Goal: Download file/media

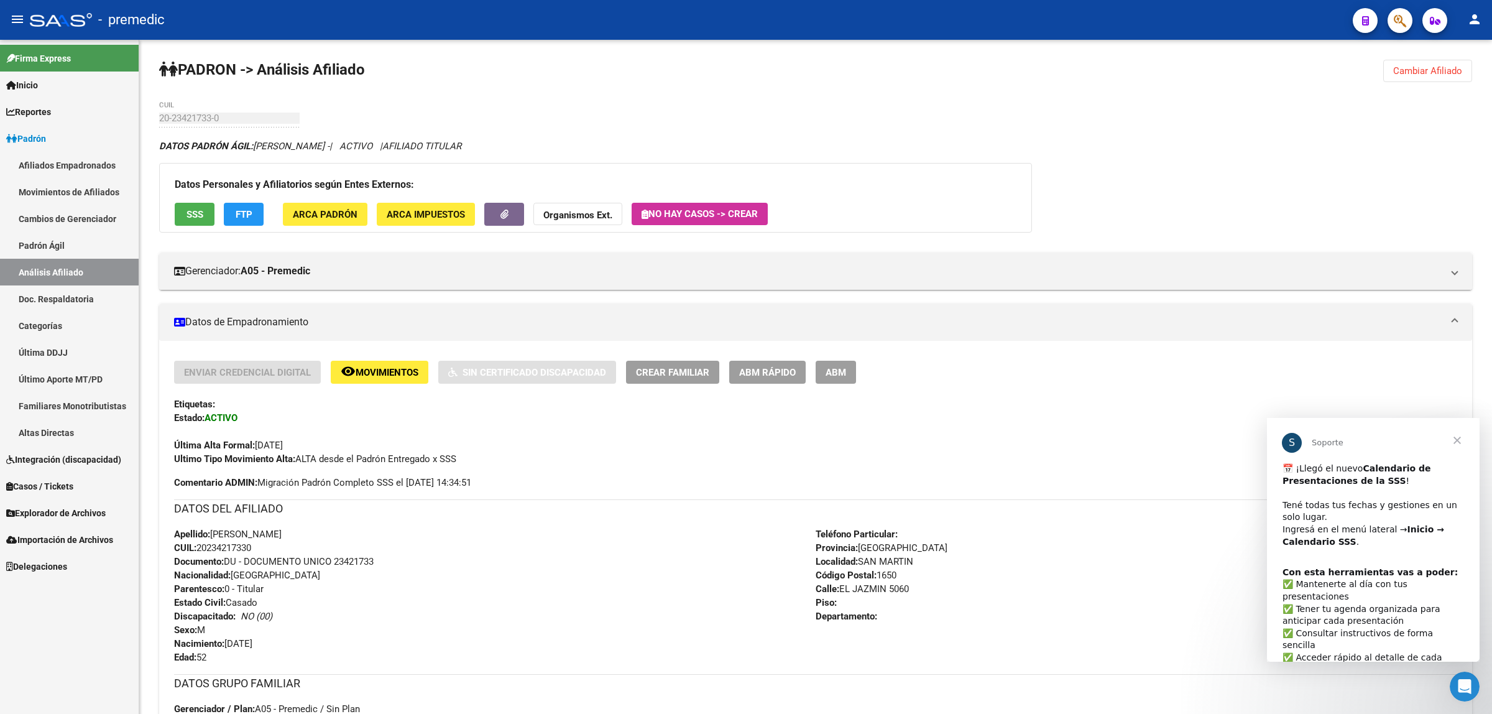
click at [70, 504] on link "Explorador de Archivos" at bounding box center [69, 512] width 139 height 27
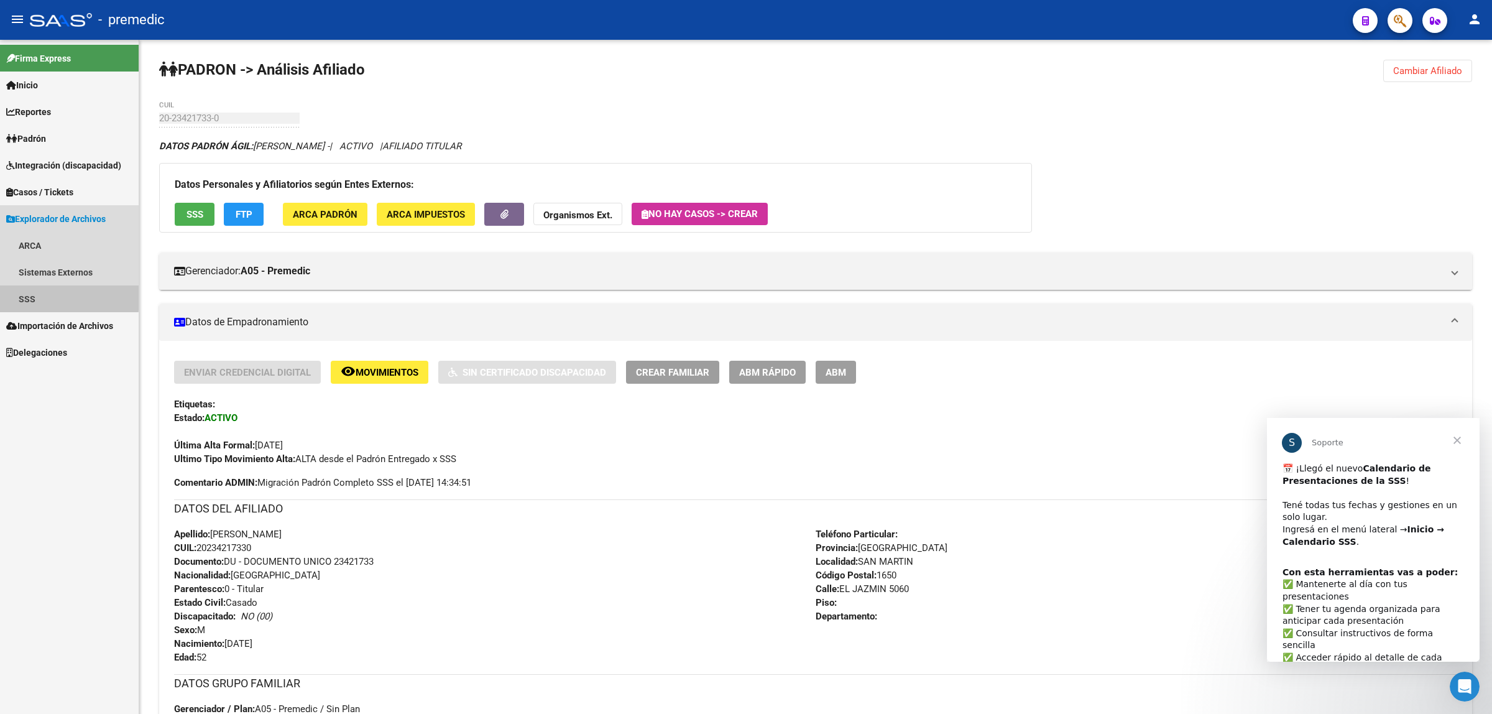
click at [53, 296] on link "SSS" at bounding box center [69, 298] width 139 height 27
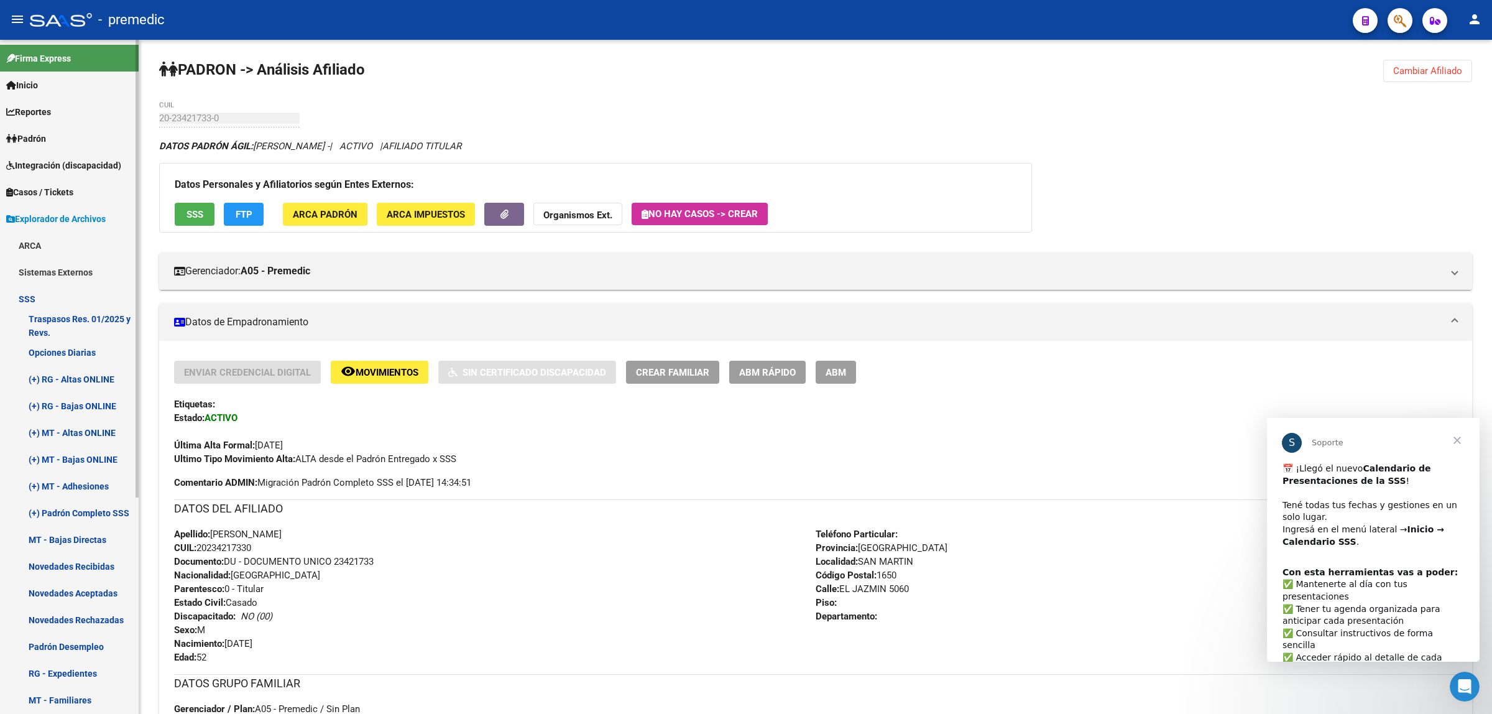
click at [66, 344] on link "Opciones Diarias" at bounding box center [69, 352] width 139 height 27
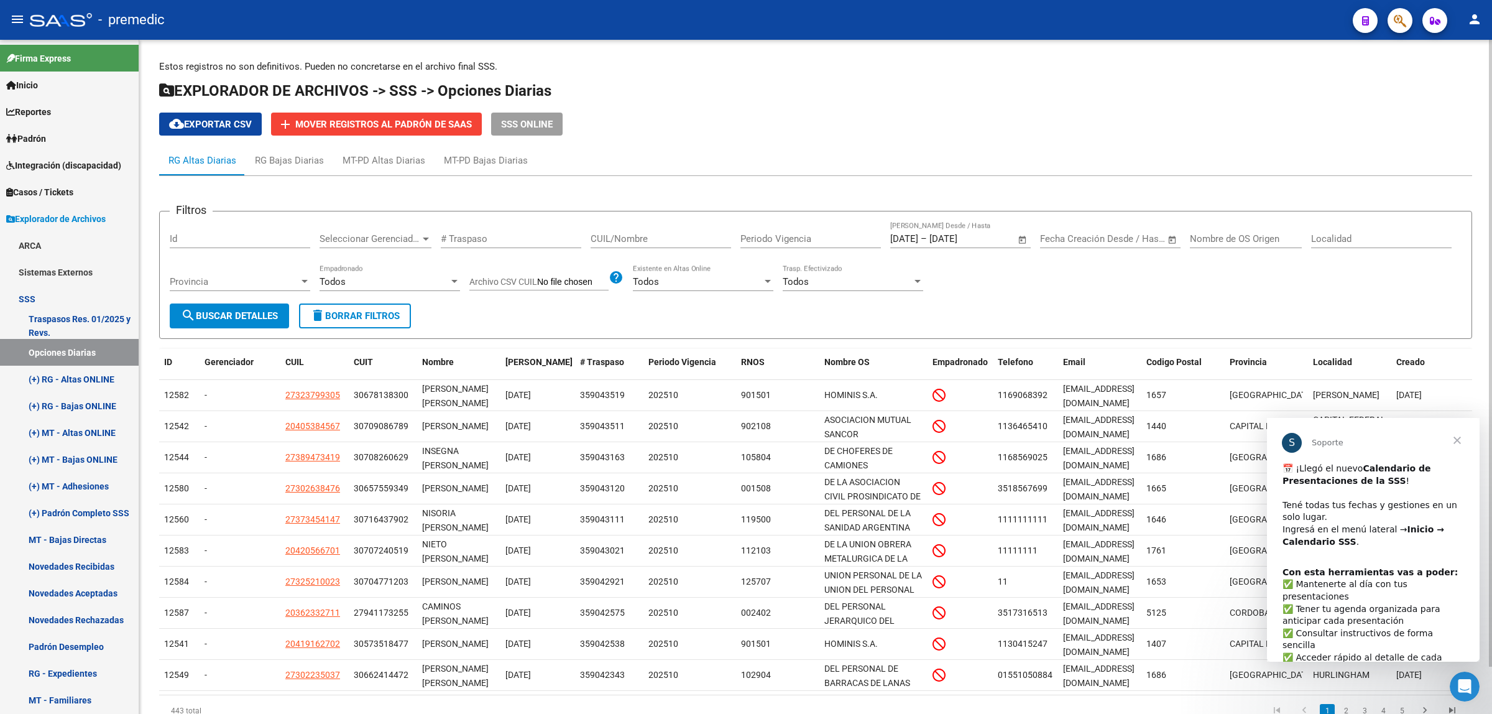
click at [183, 134] on button "cloud_download Exportar CSV" at bounding box center [210, 124] width 103 height 23
click at [1457, 436] on span "Cerrar" at bounding box center [1457, 440] width 45 height 45
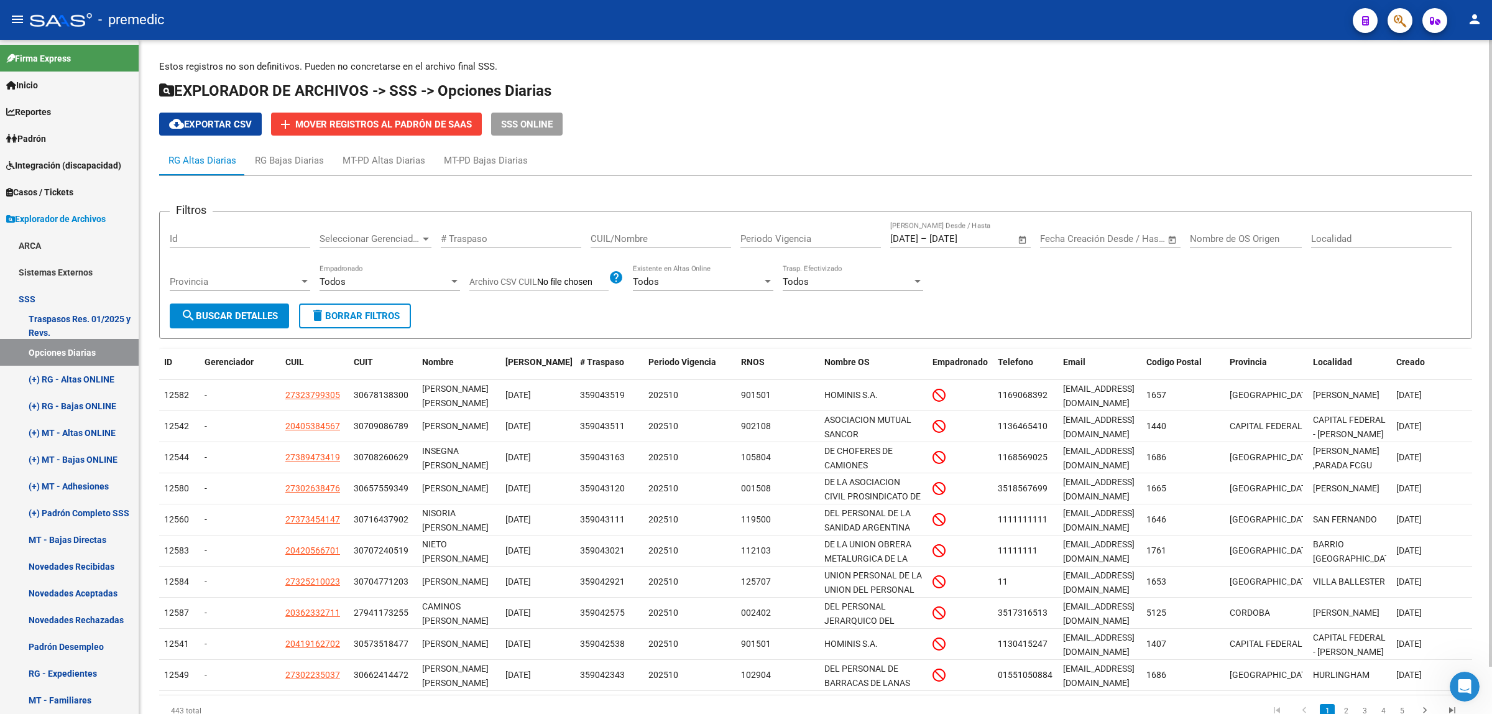
click at [863, 144] on div "Estos registros no son definitivos. Pueden no concretarse en el archivo final S…" at bounding box center [815, 398] width 1313 height 676
click at [898, 159] on div "RG Altas Diarias RG Bajas Diarias MT-PD Altas Diarias MT-PD Bajas Diarias" at bounding box center [815, 160] width 1313 height 30
click at [271, 159] on div "RG Bajas Diarias" at bounding box center [289, 161] width 69 height 14
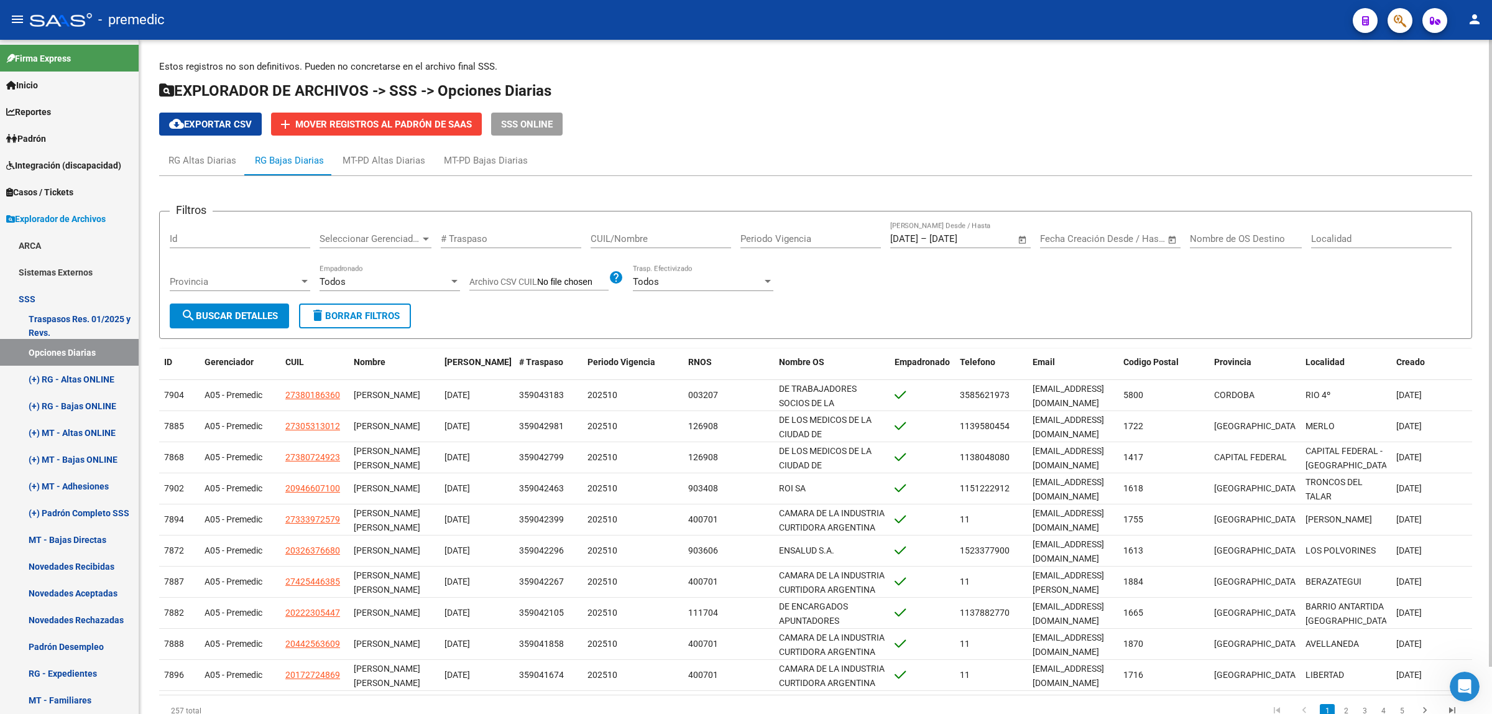
click at [221, 127] on span "cloud_download Exportar CSV" at bounding box center [210, 124] width 83 height 11
click at [939, 85] on h1 "EXPLORADOR DE ARCHIVOS -> SSS -> Opciones Diarias" at bounding box center [815, 92] width 1313 height 22
click at [1199, 108] on app-list-header "EXPLORADOR DE ARCHIVOS -> SSS -> Opciones Diarias cloud_download Exportar CSV a…" at bounding box center [815, 108] width 1313 height 55
click at [380, 166] on div "MT-PD Altas Diarias" at bounding box center [384, 161] width 83 height 14
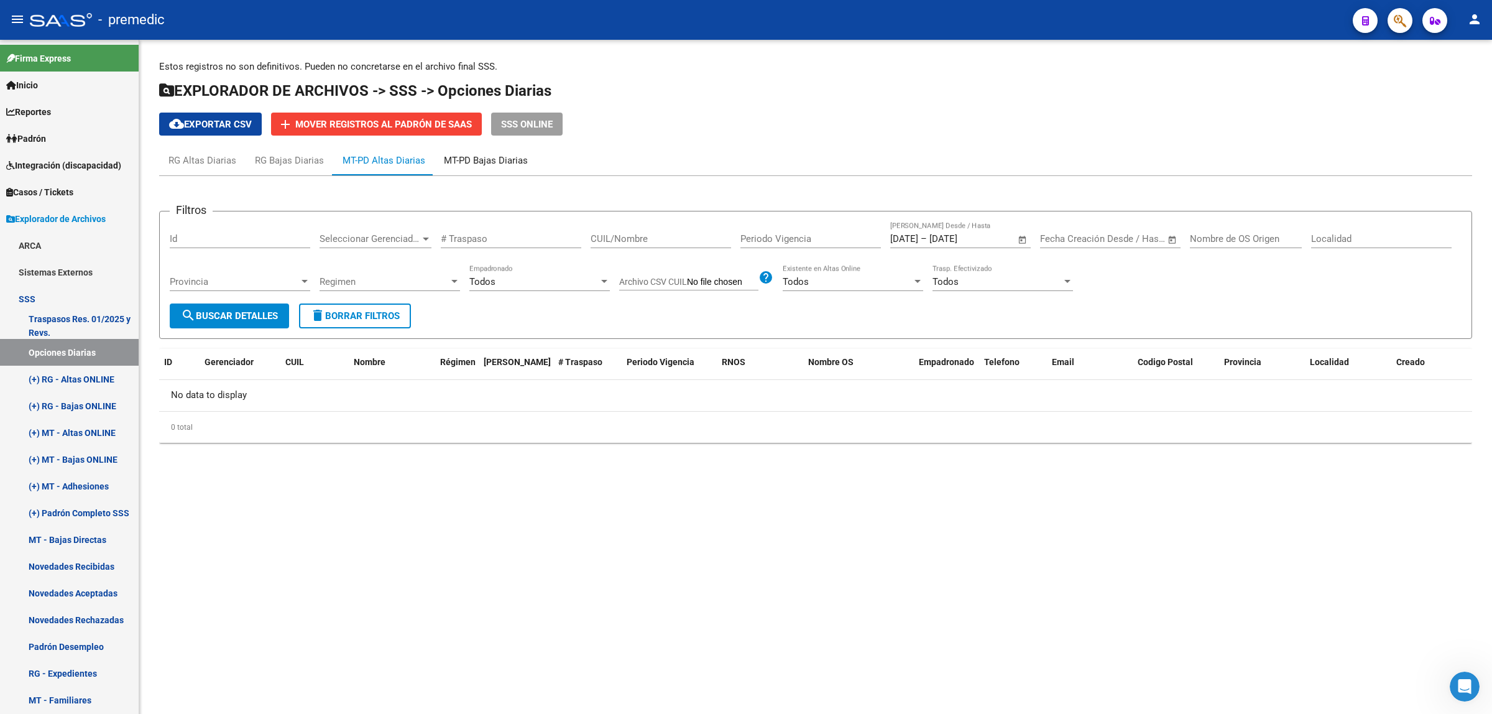
click at [468, 163] on div "MT-PD Bajas Diarias" at bounding box center [486, 161] width 84 height 14
click at [968, 511] on mat-sidenav-content "Estos registros no son definitivos. Pueden no concretarse en el archivo final S…" at bounding box center [815, 377] width 1353 height 674
